Goal: Transaction & Acquisition: Purchase product/service

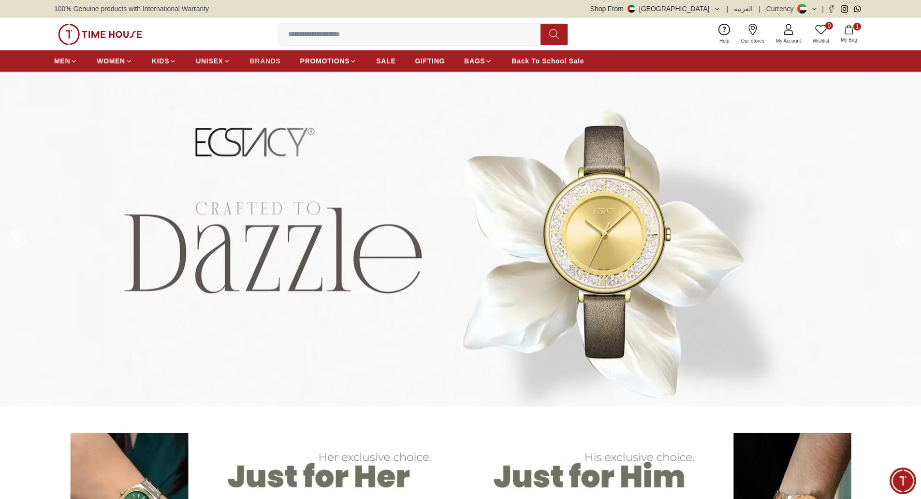
click at [266, 63] on span "BRANDS" at bounding box center [265, 61] width 31 height 10
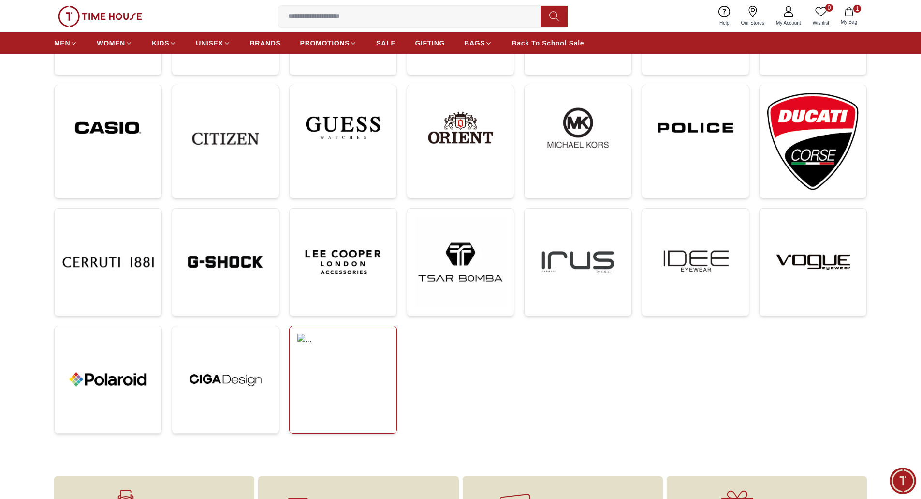
scroll to position [97, 0]
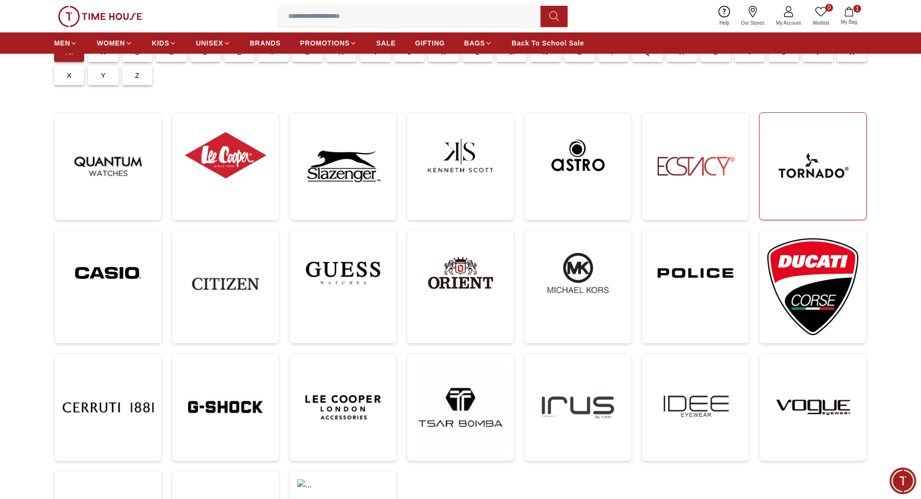
click at [796, 168] on img at bounding box center [812, 165] width 91 height 91
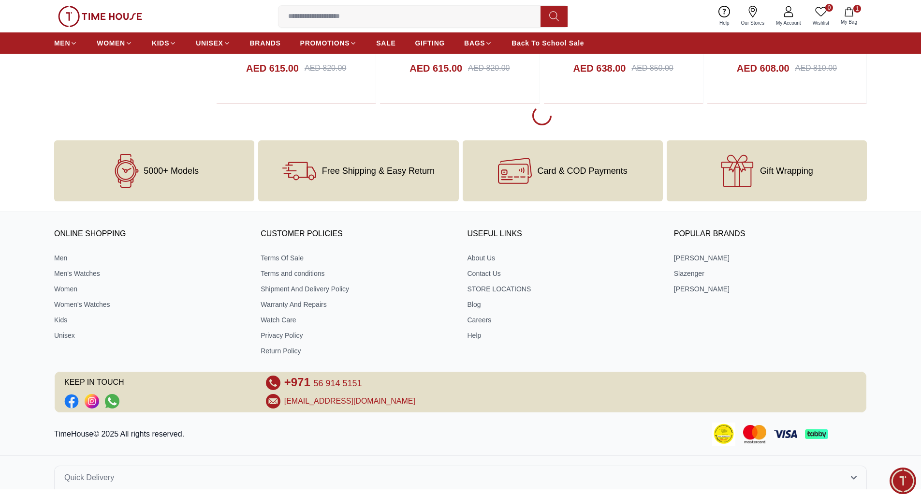
scroll to position [1921, 0]
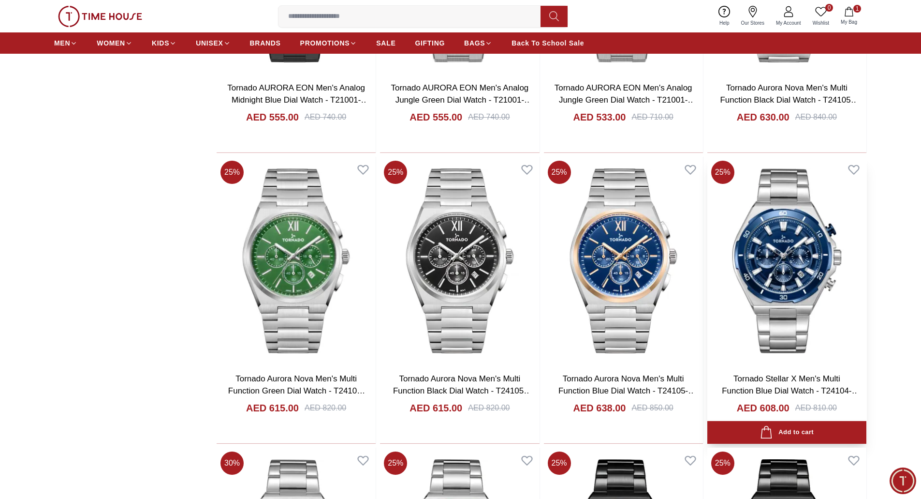
scroll to position [1536, 0]
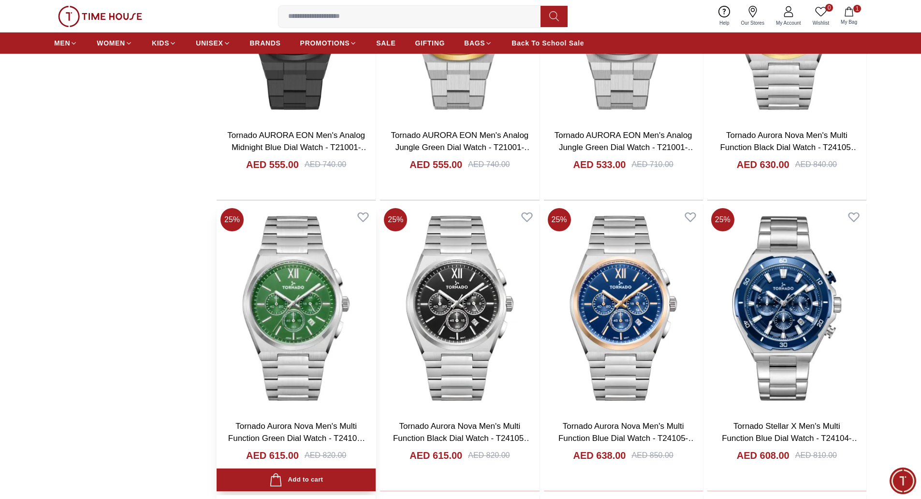
click at [267, 320] on img at bounding box center [296, 308] width 159 height 208
